Goal: Task Accomplishment & Management: Manage account settings

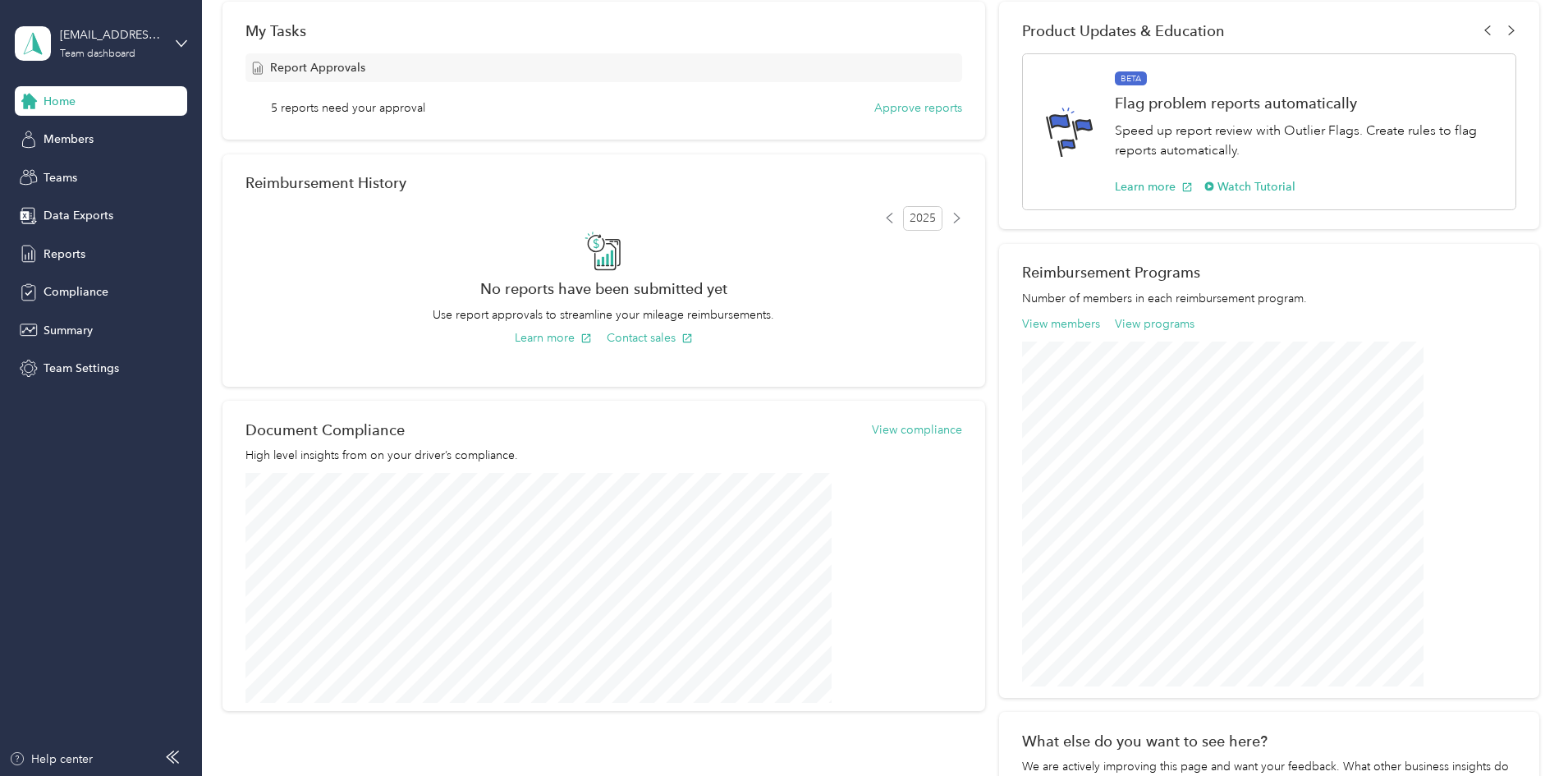
scroll to position [247, 0]
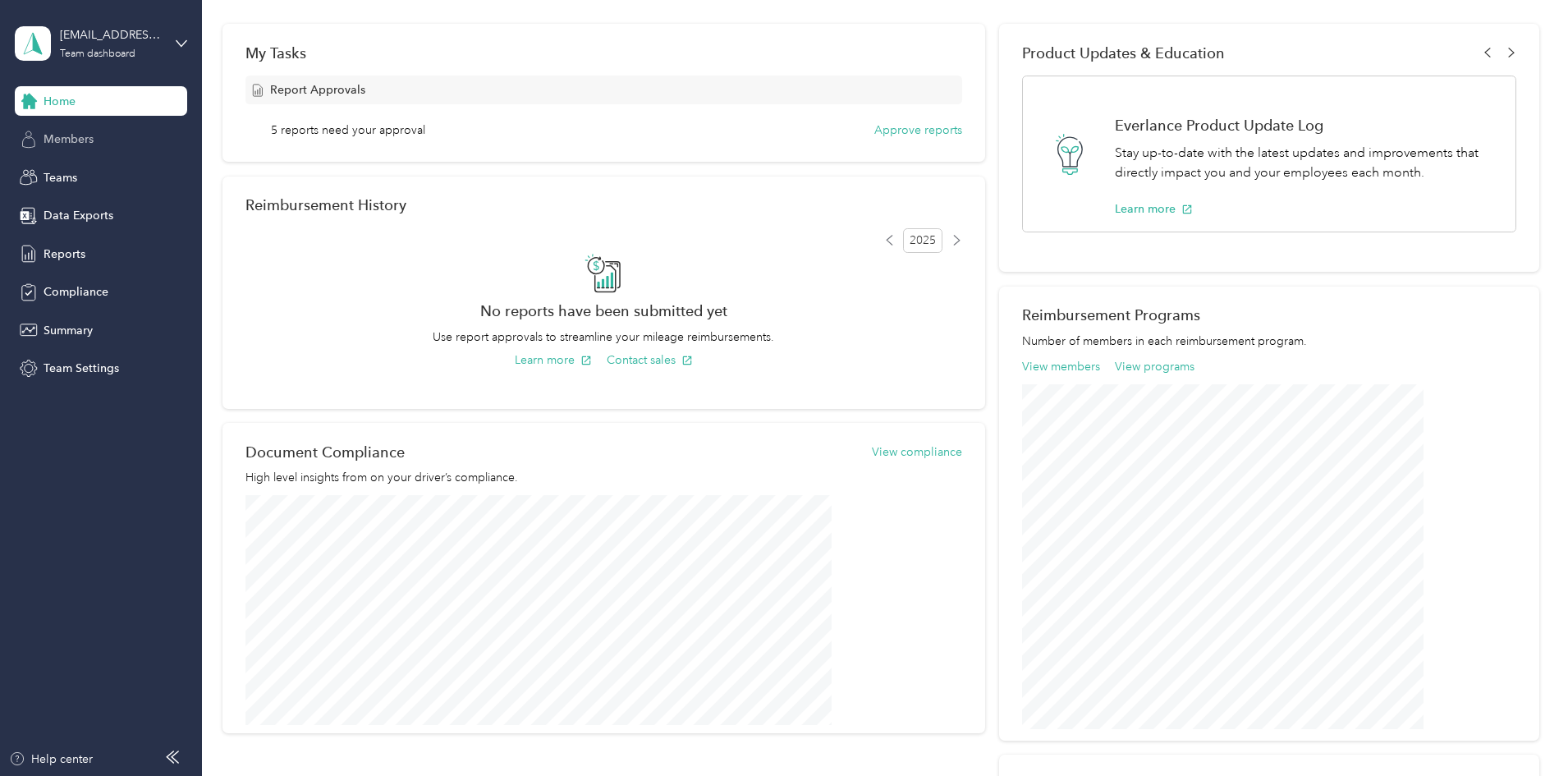
click at [67, 137] on span "Members" at bounding box center [68, 139] width 50 height 17
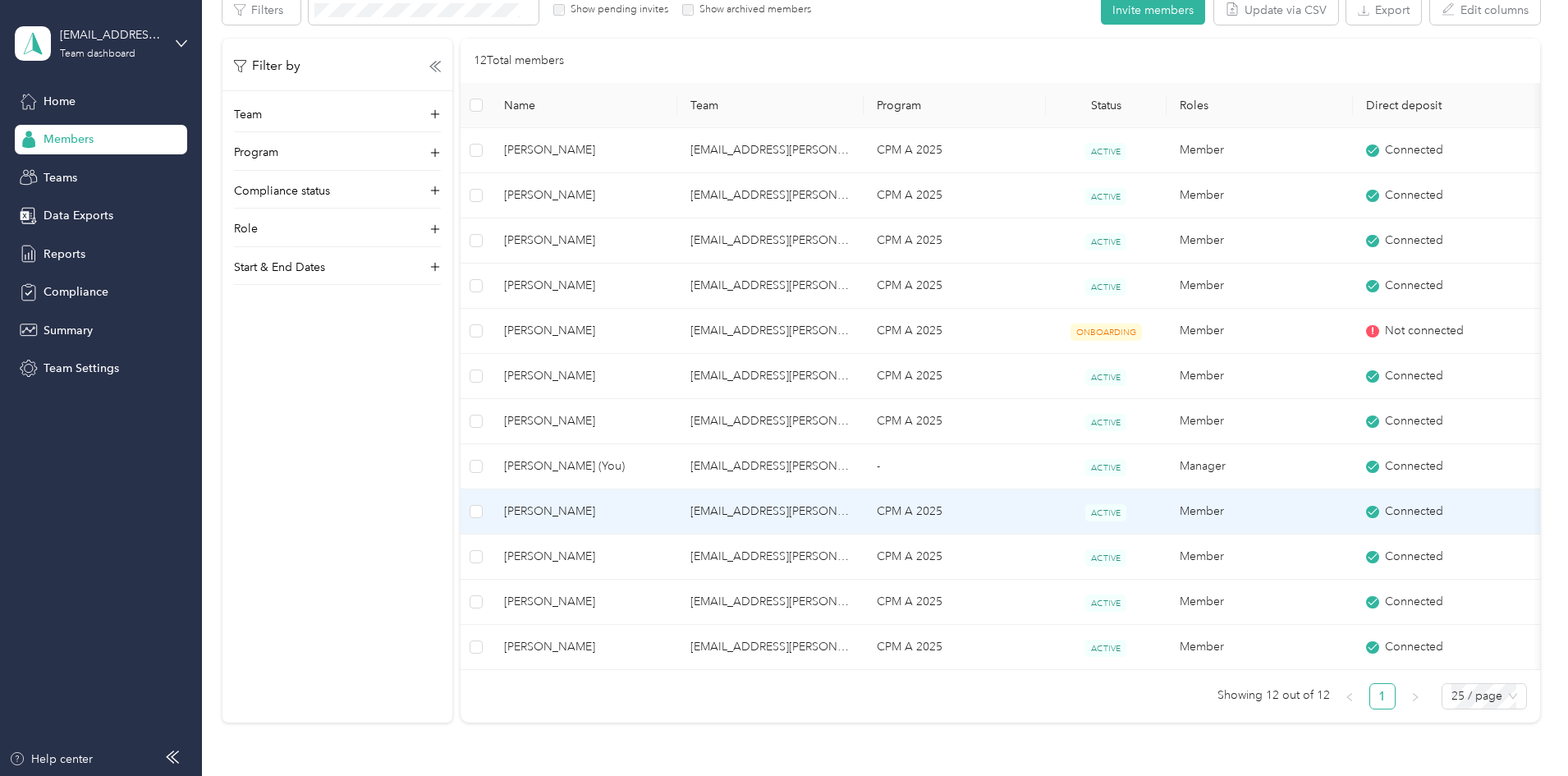
scroll to position [164, 0]
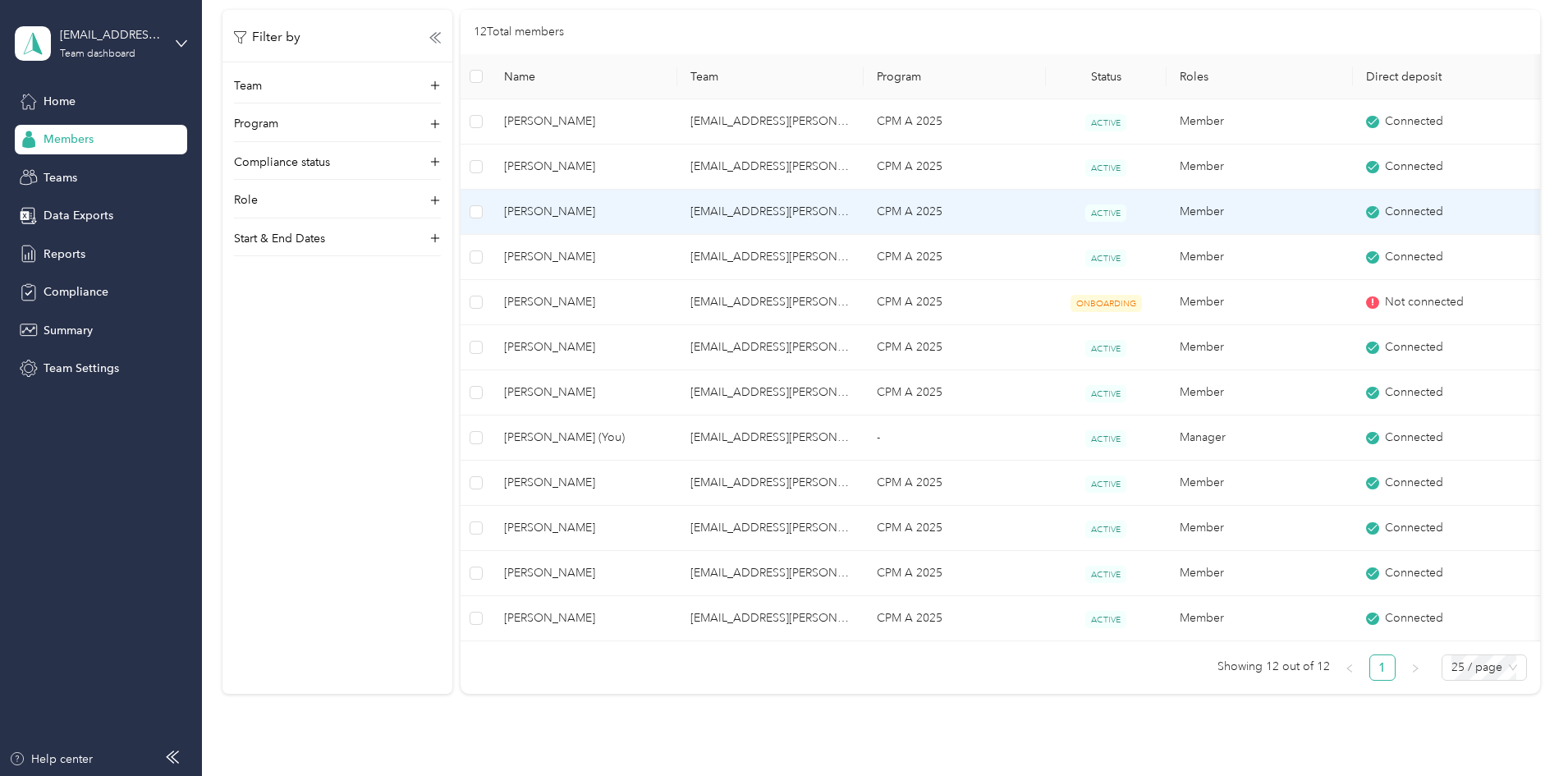
click at [646, 204] on span "[PERSON_NAME]" at bounding box center [583, 212] width 160 height 18
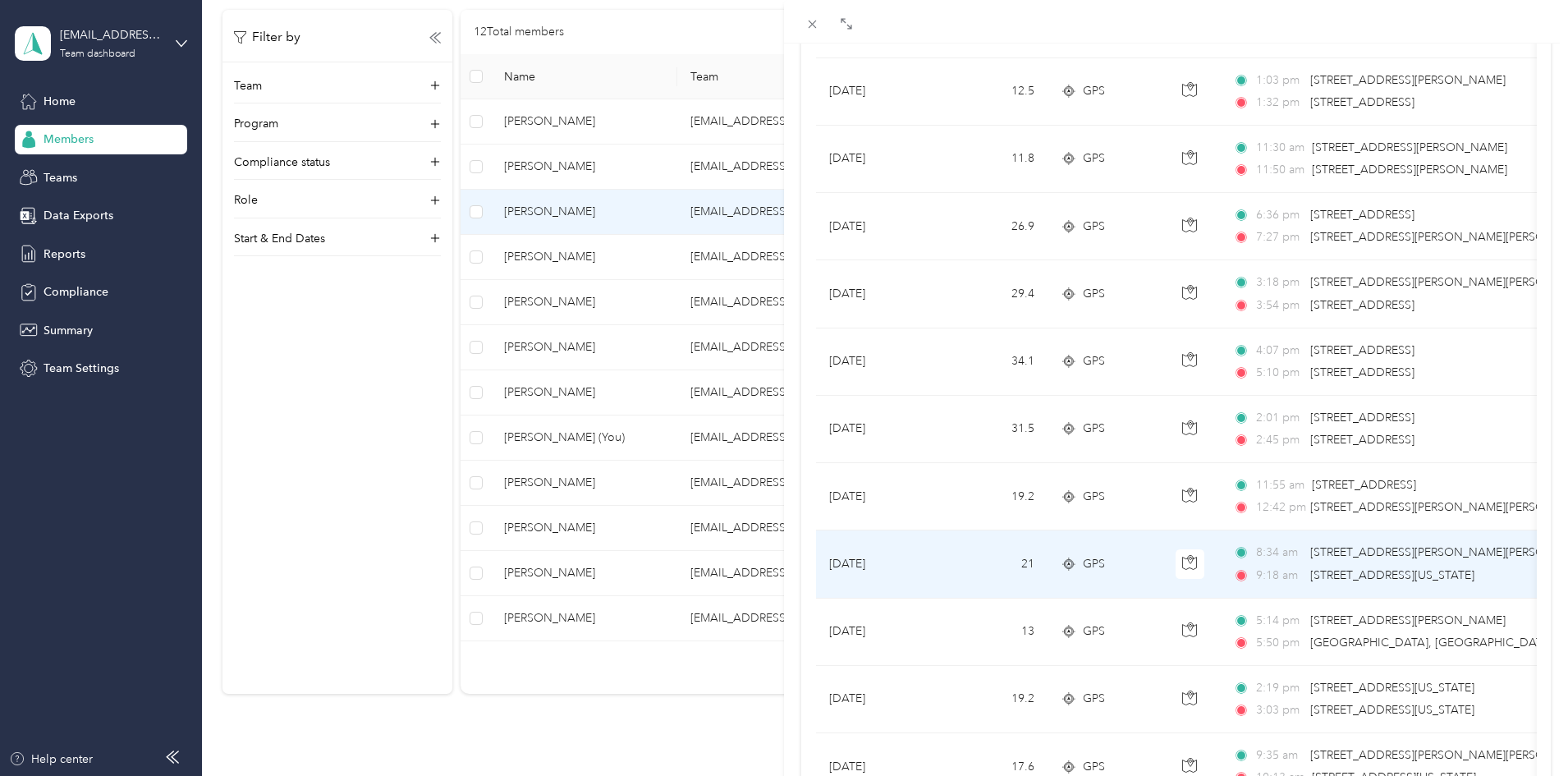
scroll to position [1076, 0]
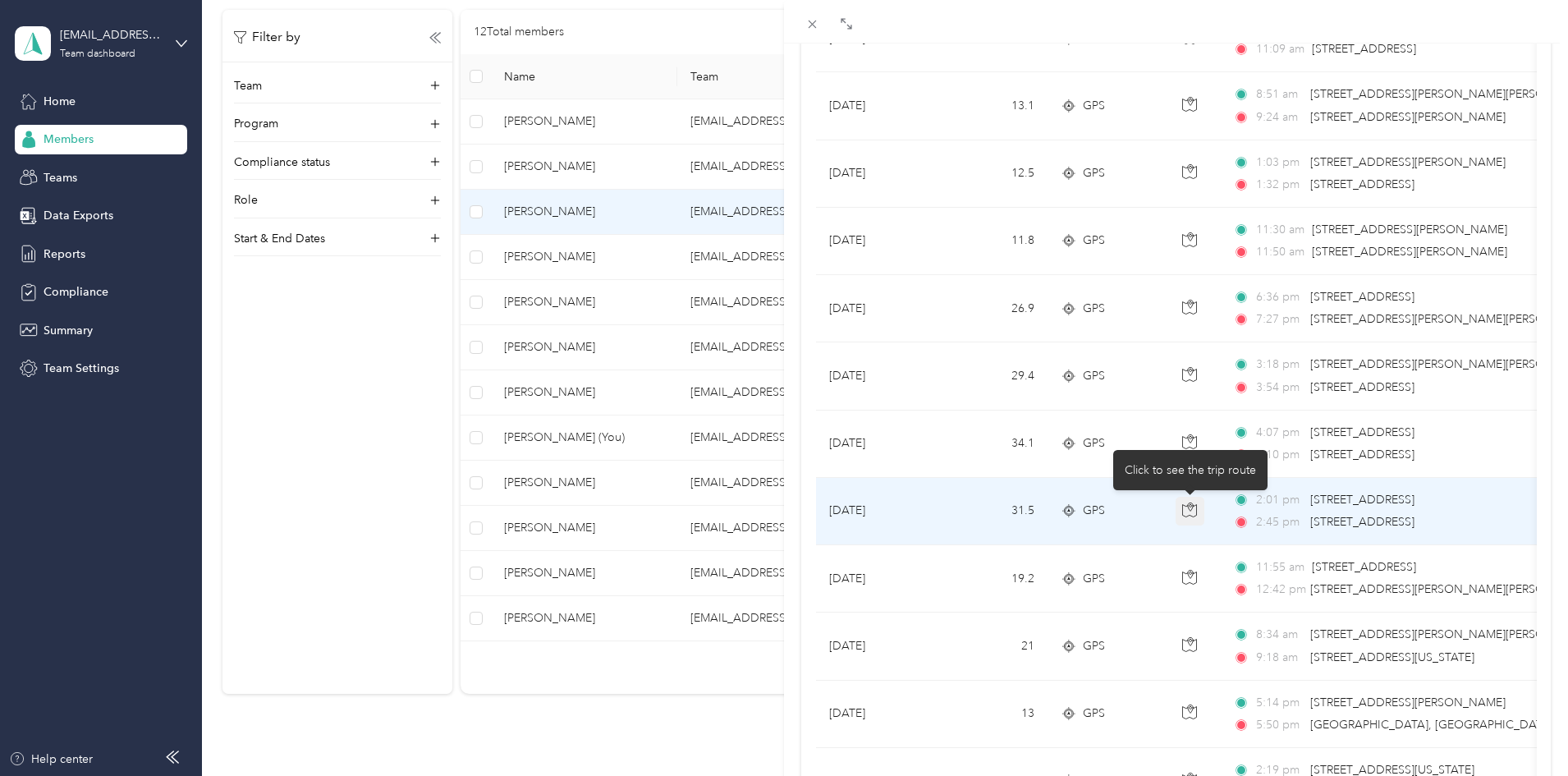
click at [1187, 511] on icon "button" at bounding box center [1190, 510] width 15 height 15
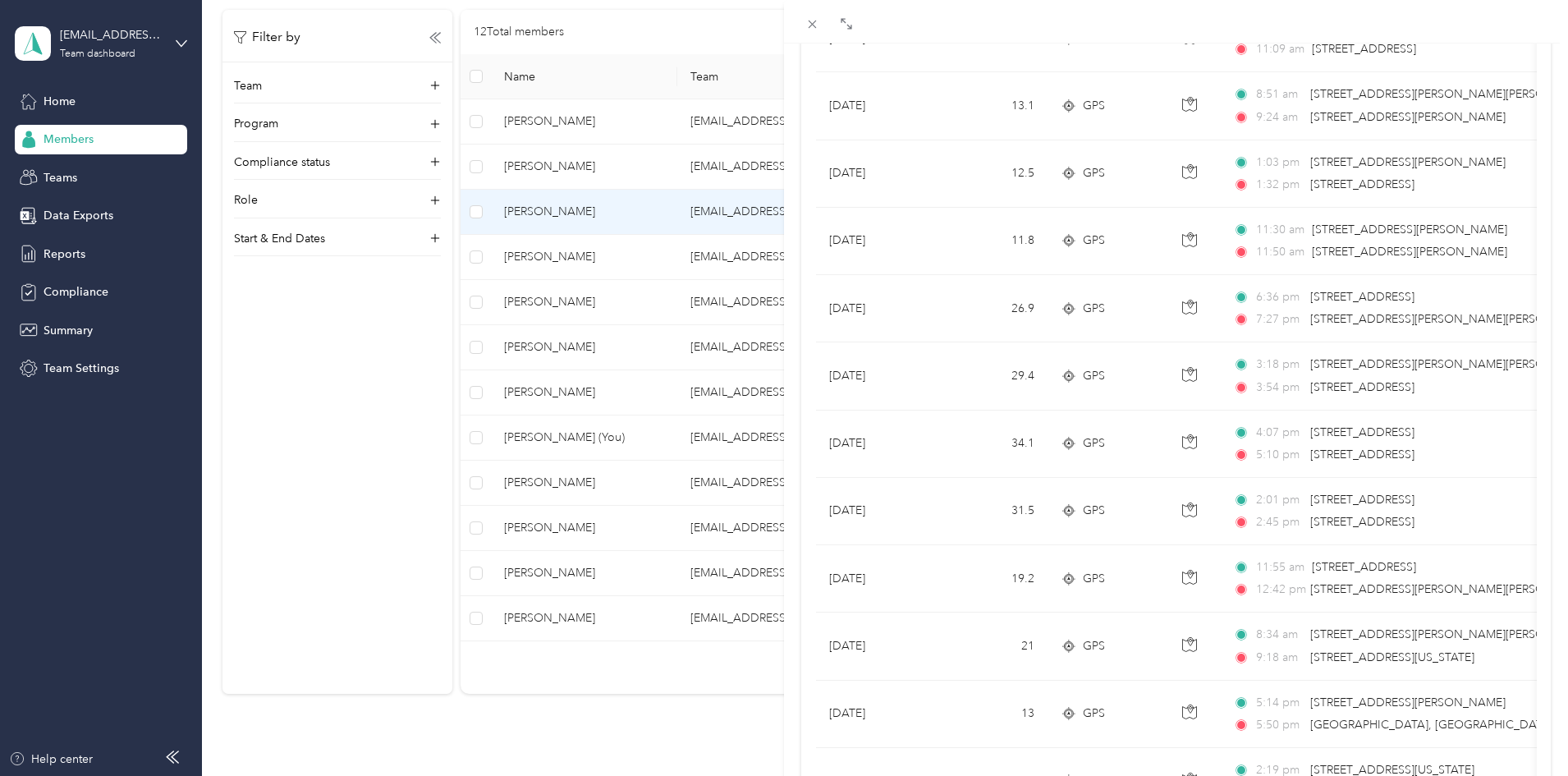
click at [510, 738] on div "[PERSON_NAME] Archive Trips Expenses Reports Member info Program Commute Rates …" at bounding box center [784, 388] width 1568 height 776
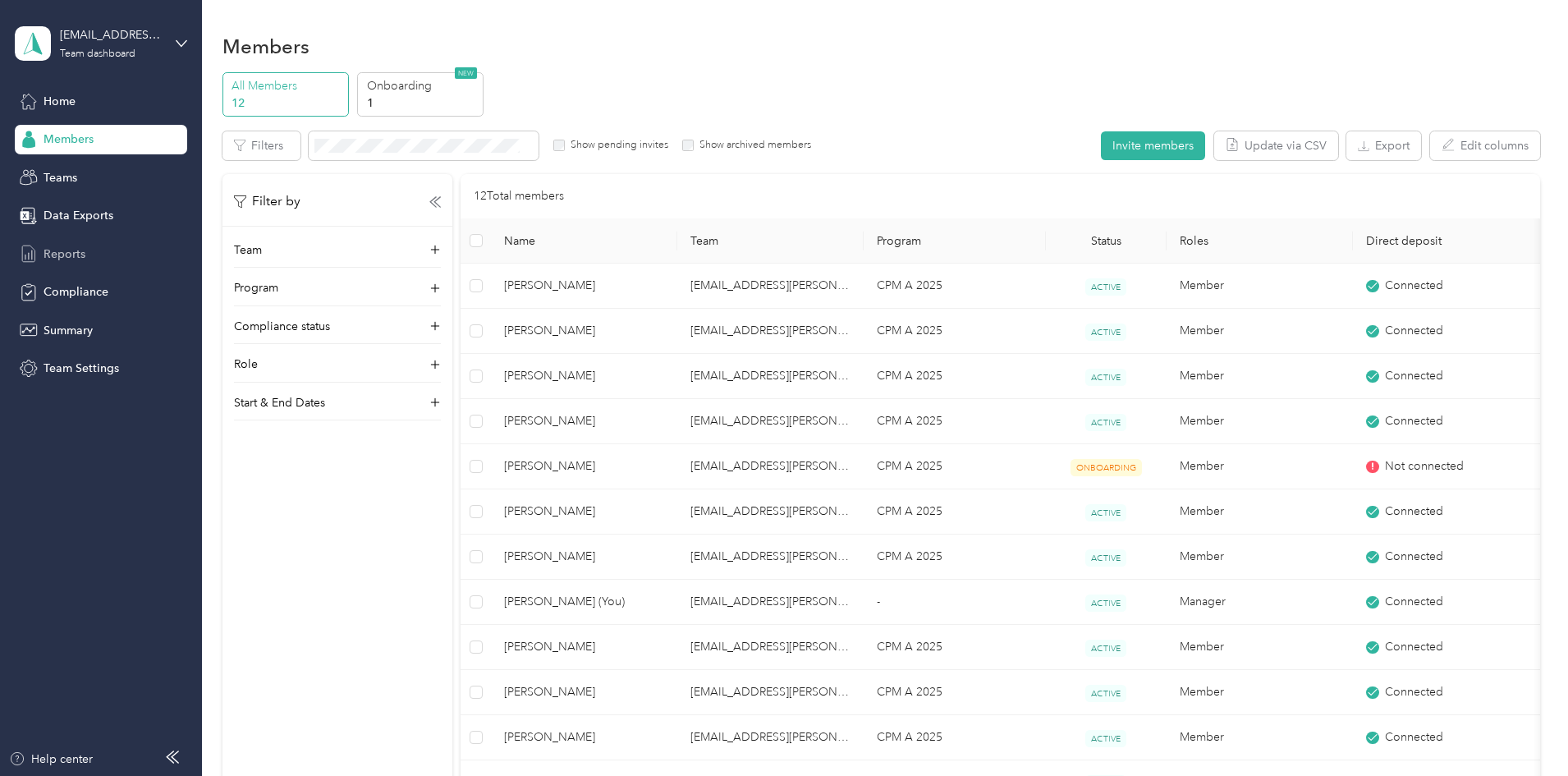
click at [60, 246] on span "Reports" at bounding box center [64, 254] width 42 height 17
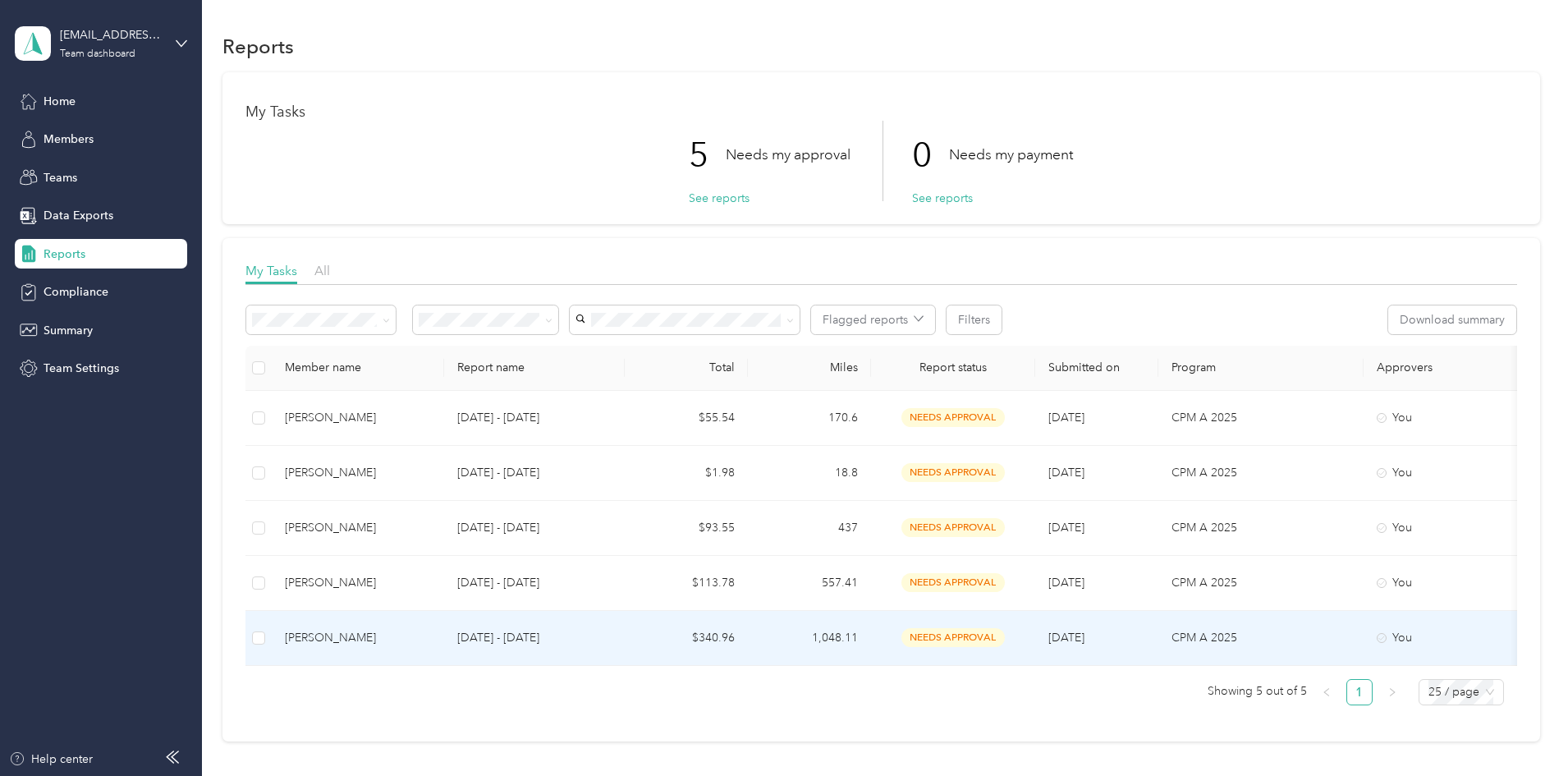
click at [431, 634] on div "[PERSON_NAME]" at bounding box center [357, 637] width 146 height 18
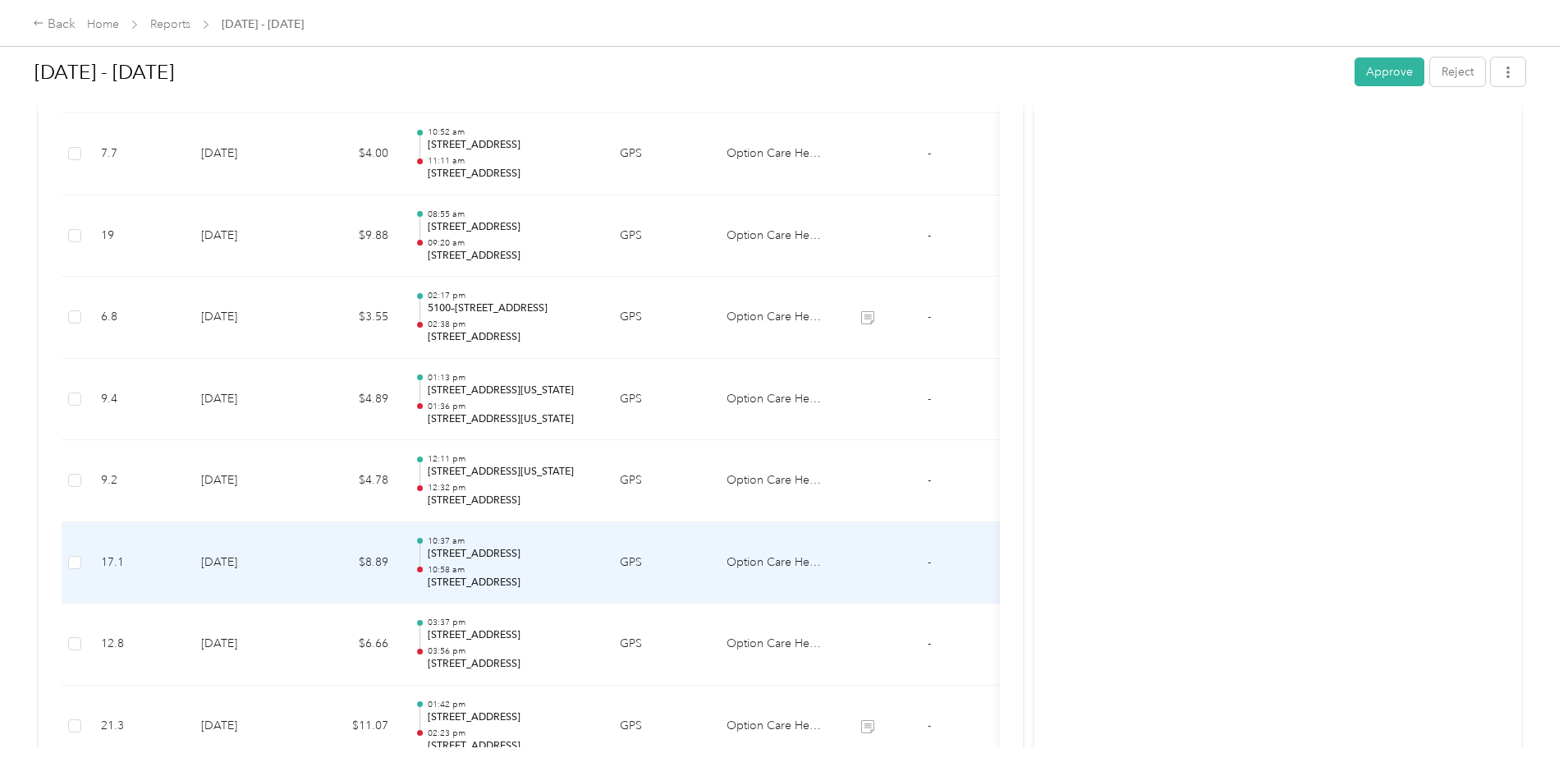
scroll to position [2819, 0]
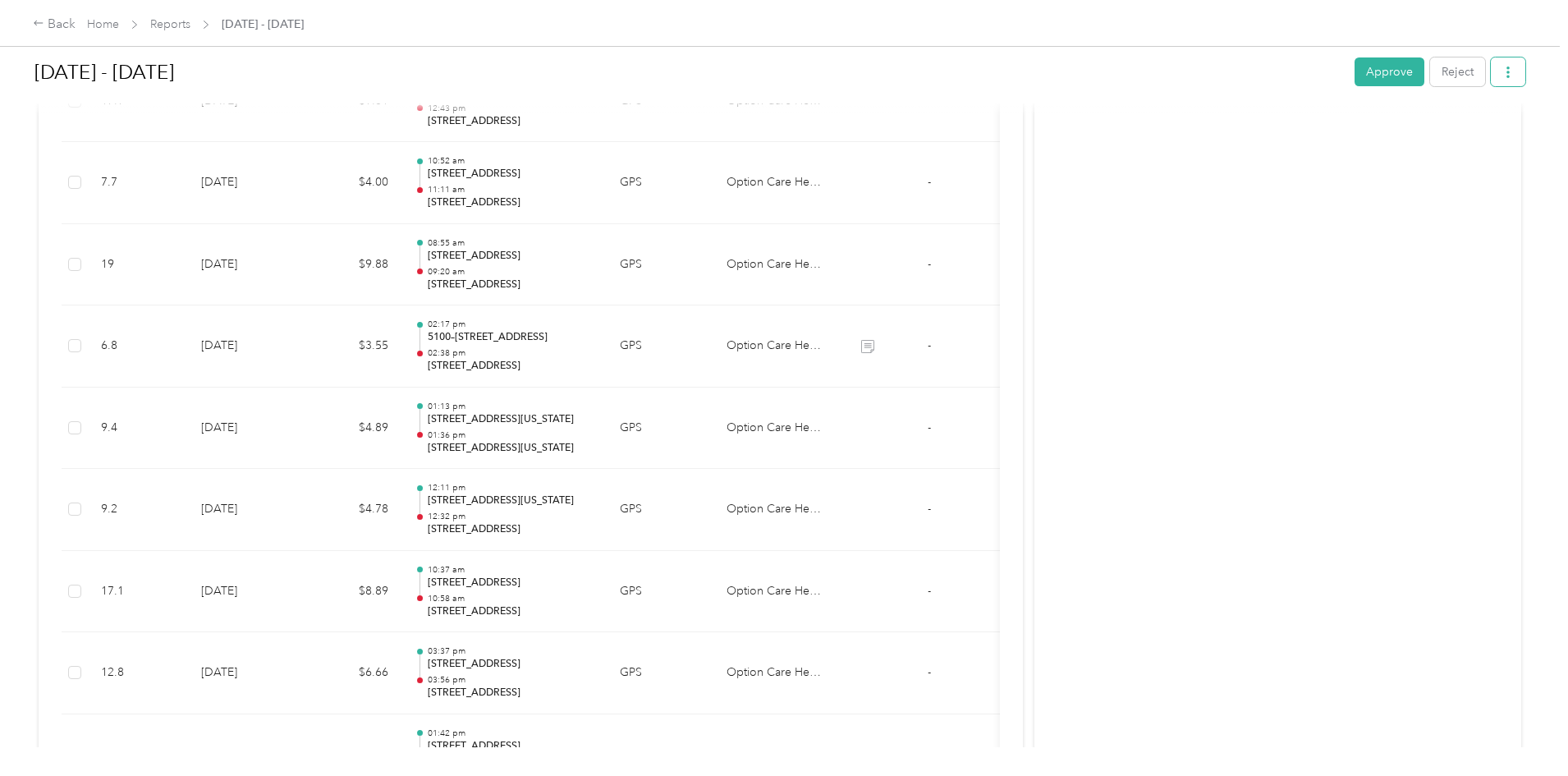
click at [1502, 73] on icon "button" at bounding box center [1508, 72] width 11 height 11
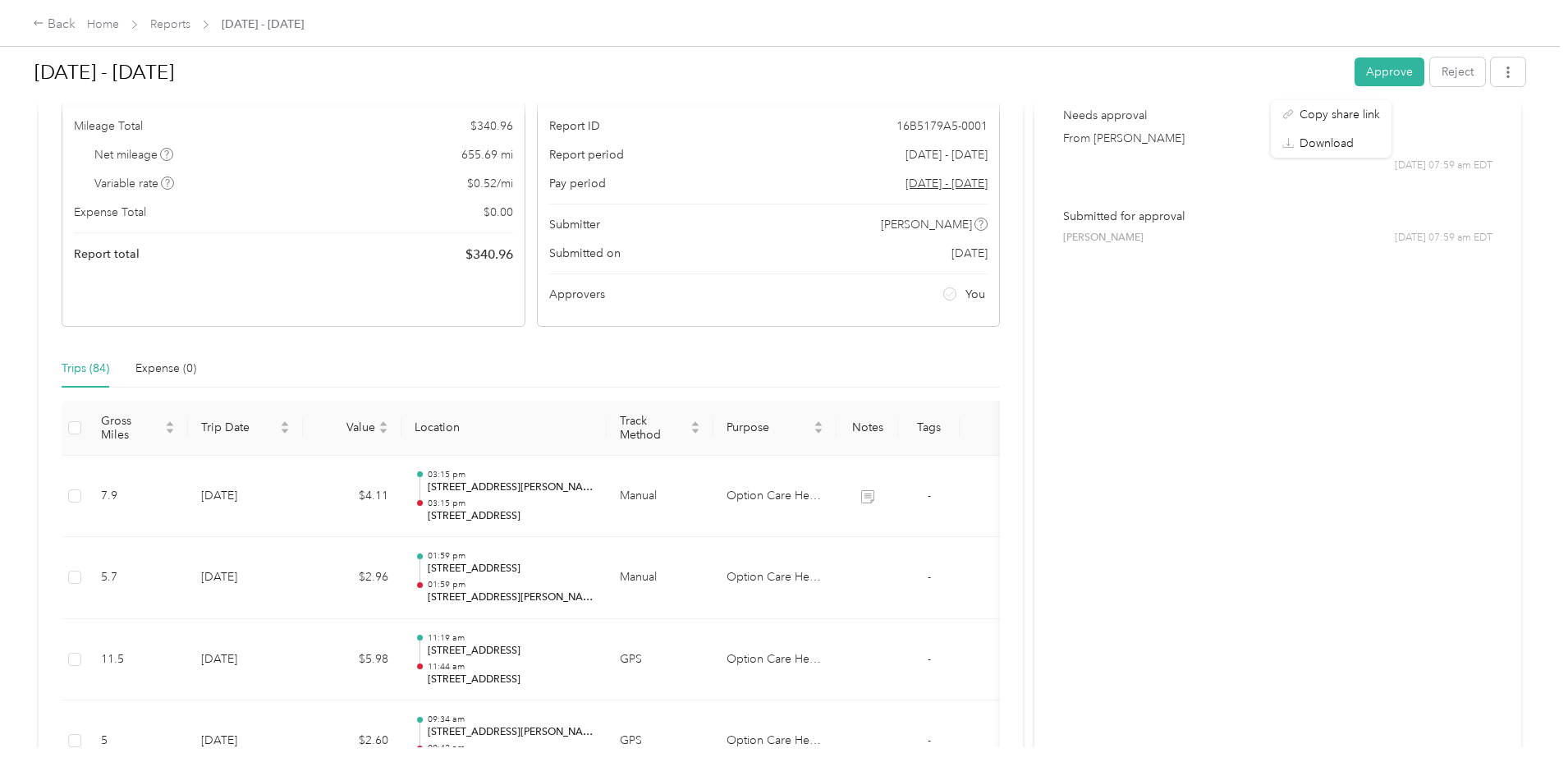
scroll to position [0, 0]
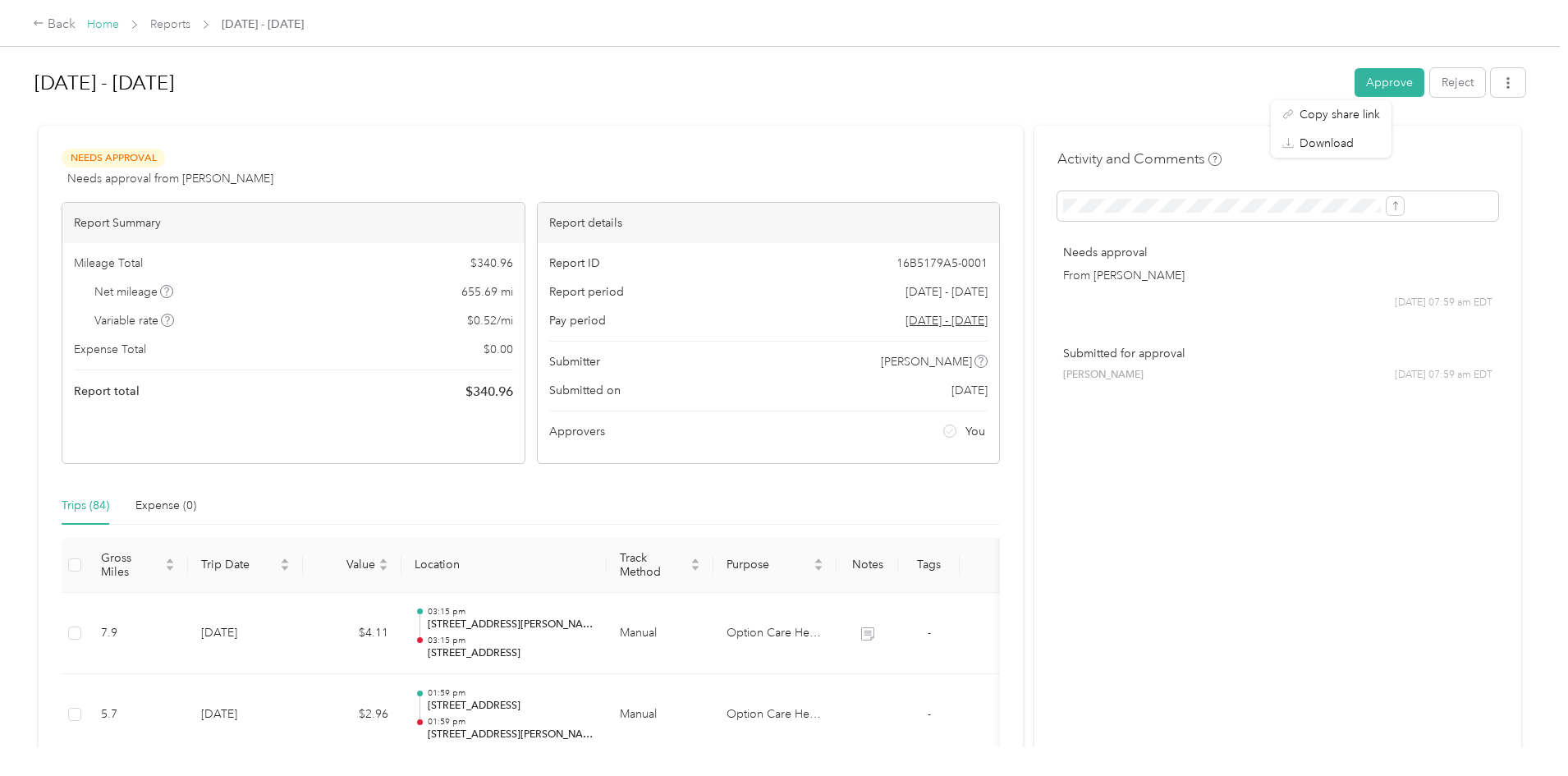
click at [119, 21] on link "Home" at bounding box center [103, 24] width 32 height 14
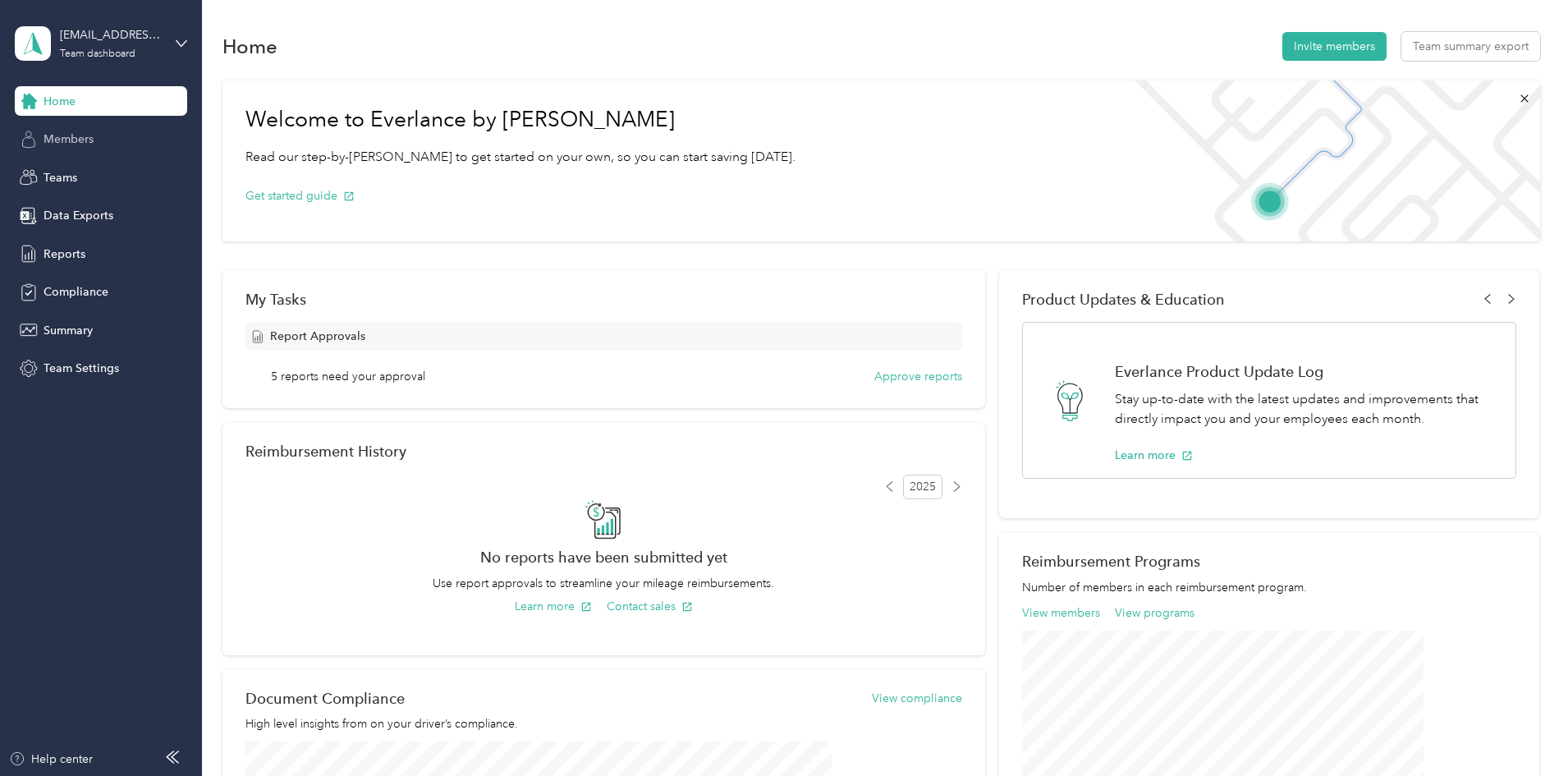
click at [61, 138] on span "Members" at bounding box center [68, 139] width 50 height 17
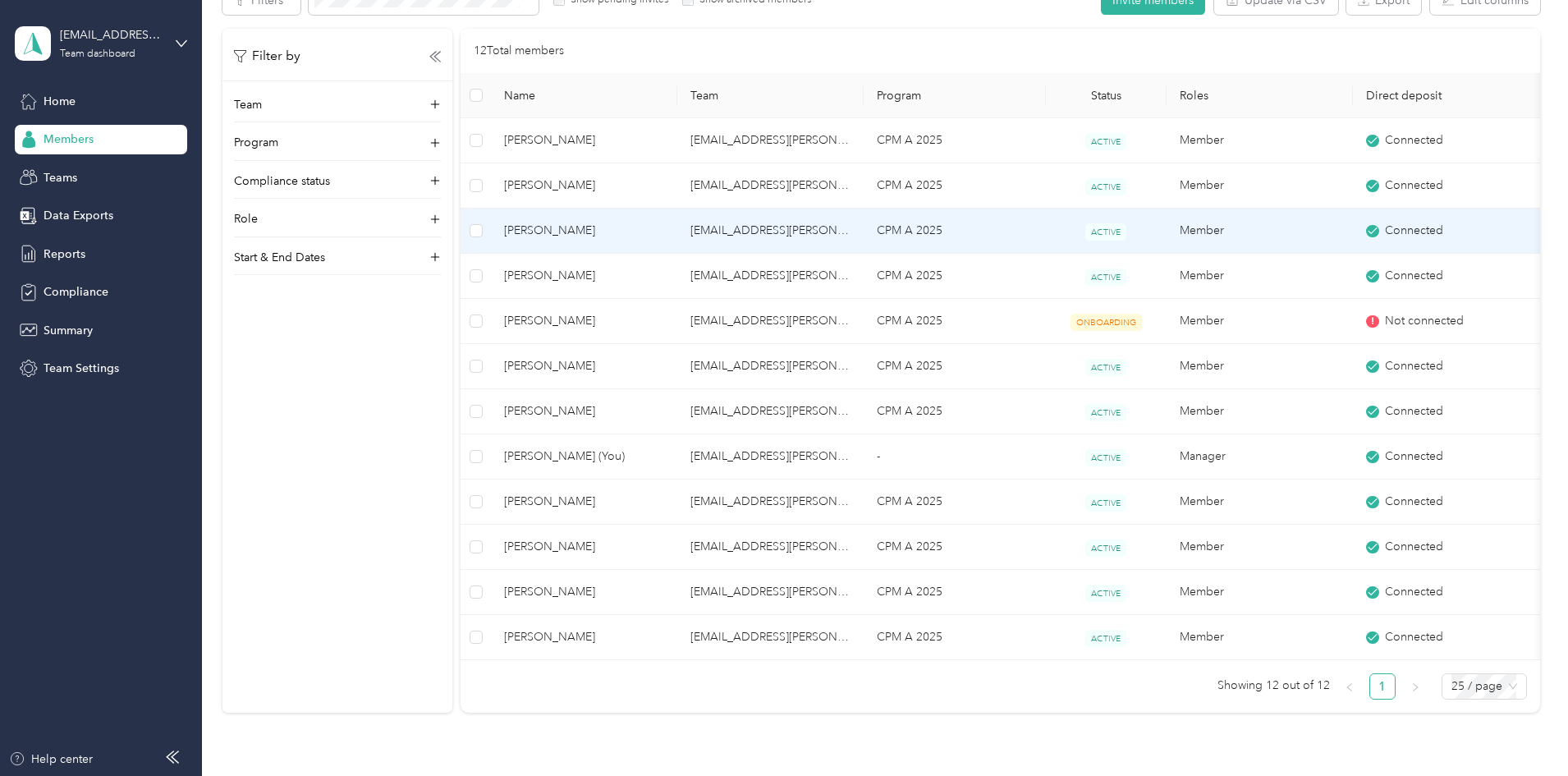
scroll to position [164, 0]
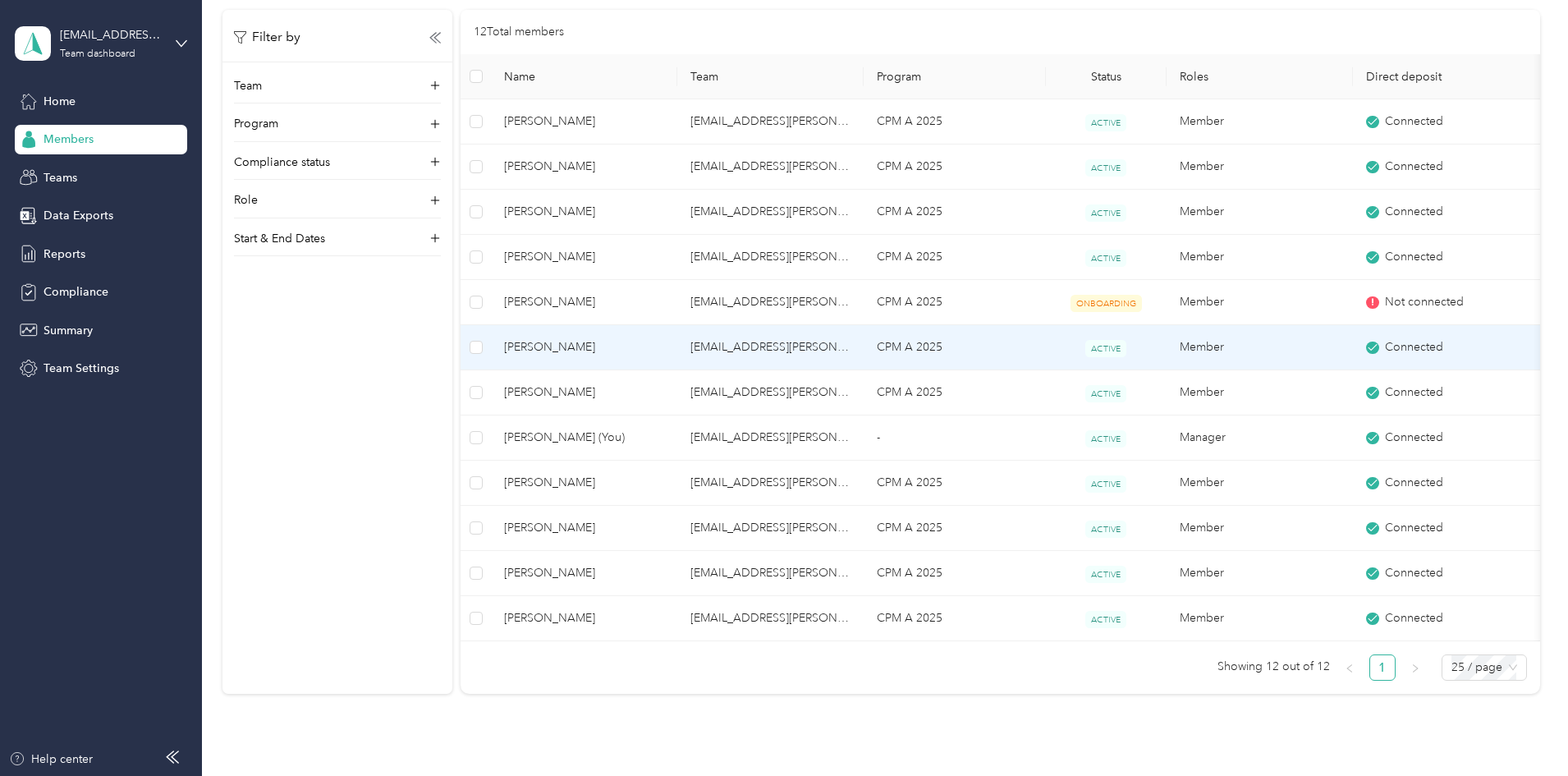
click at [635, 347] on span "[PERSON_NAME]" at bounding box center [583, 347] width 160 height 18
